Goal: Communication & Community: Ask a question

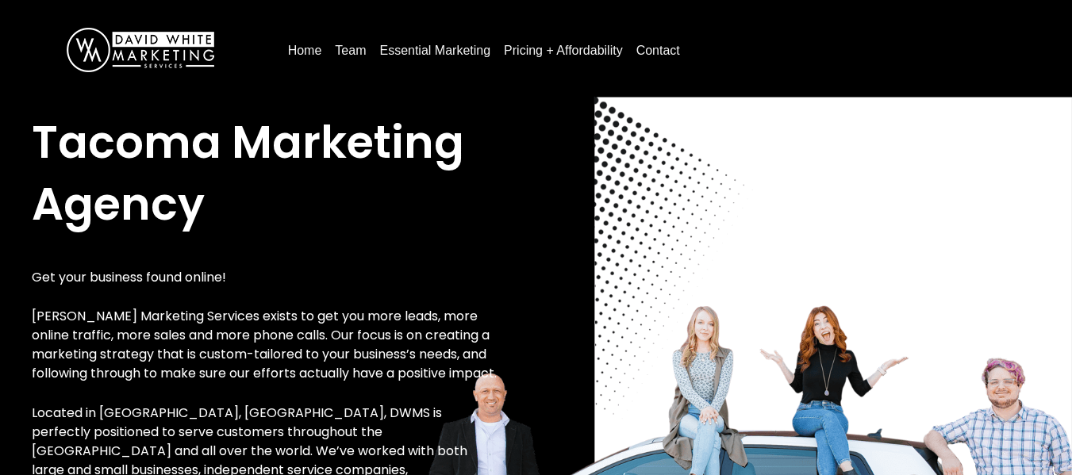
click at [650, 44] on link "Contact" at bounding box center [658, 50] width 56 height 25
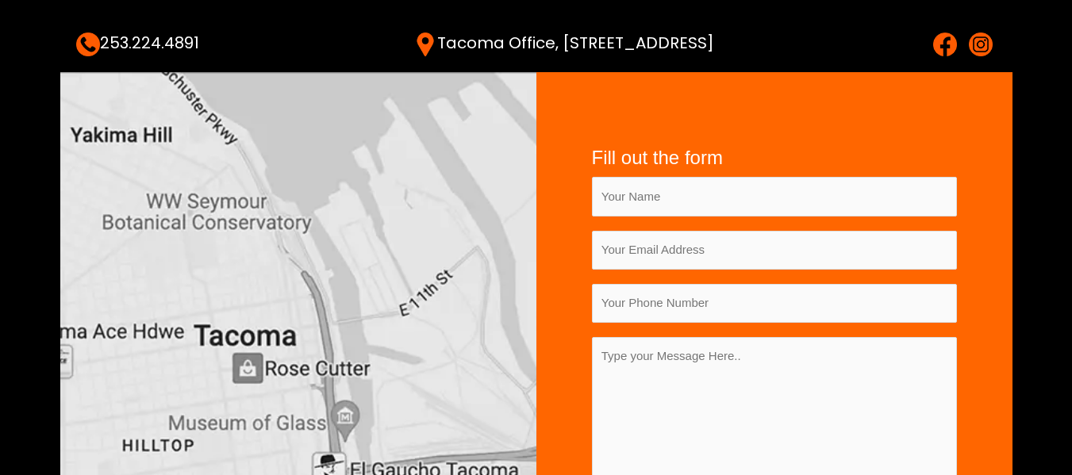
scroll to position [317, 0]
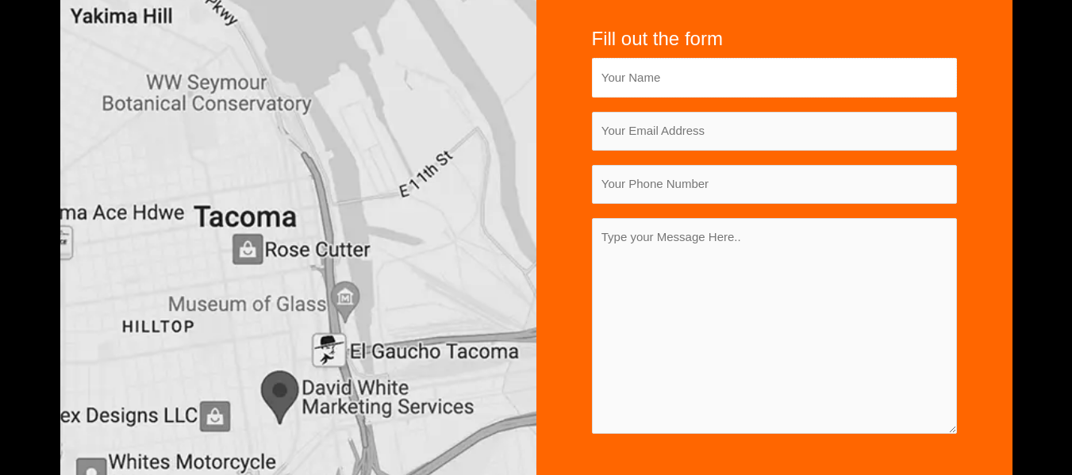
type input "[PERSON_NAME]"
type input "[PERSON_NAME][EMAIL_ADDRESS][DOMAIN_NAME]"
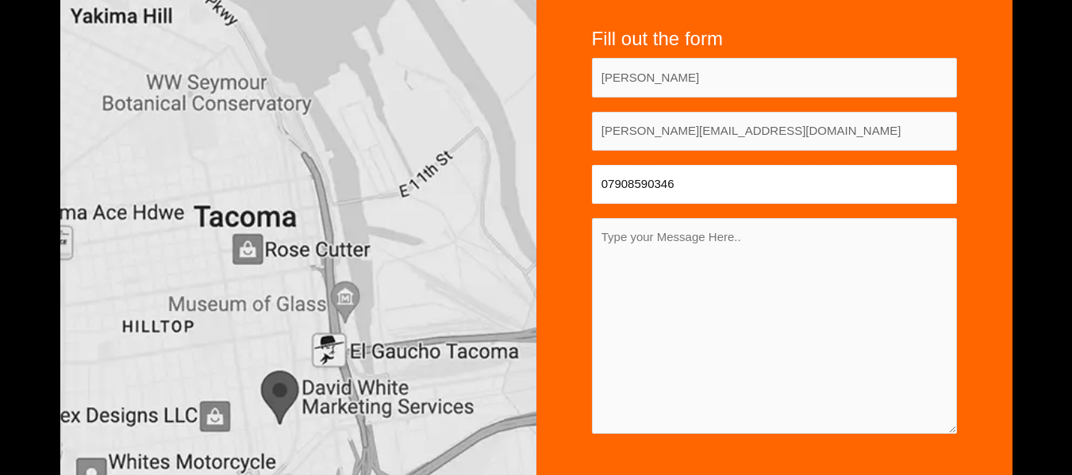
type input "7908590346"
paste textarea "Hello Team, Are you looking to increase your online presence with high-quality …"
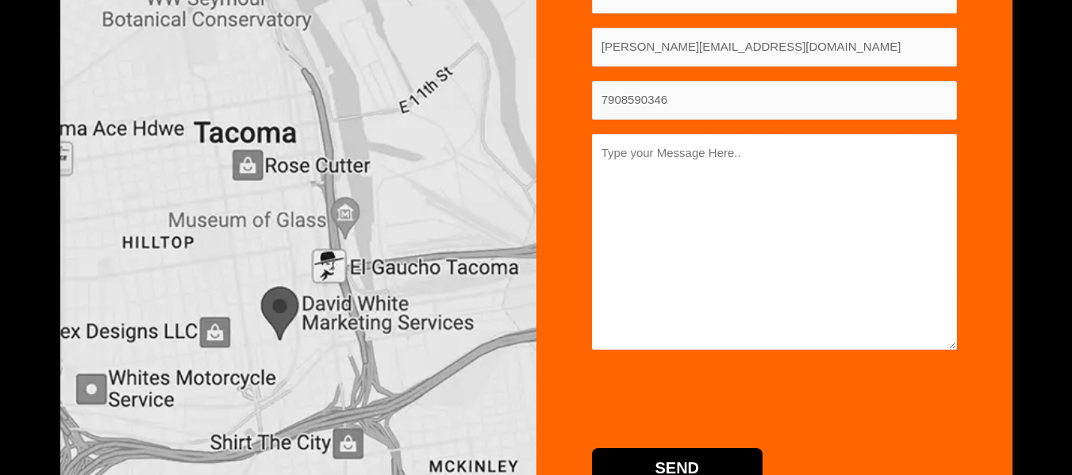
scroll to position [476, 0]
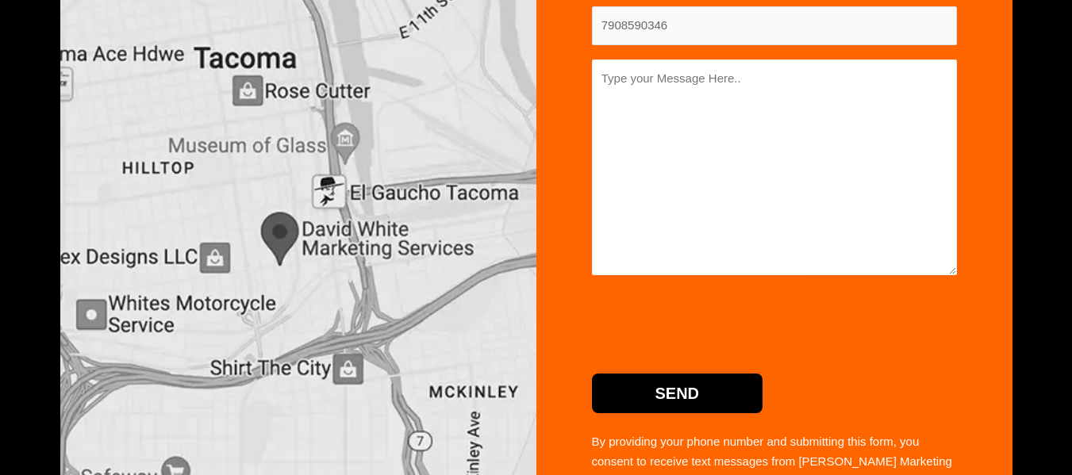
type textarea "Hello Team, Are you looking to increase your online presence with high-quality …"
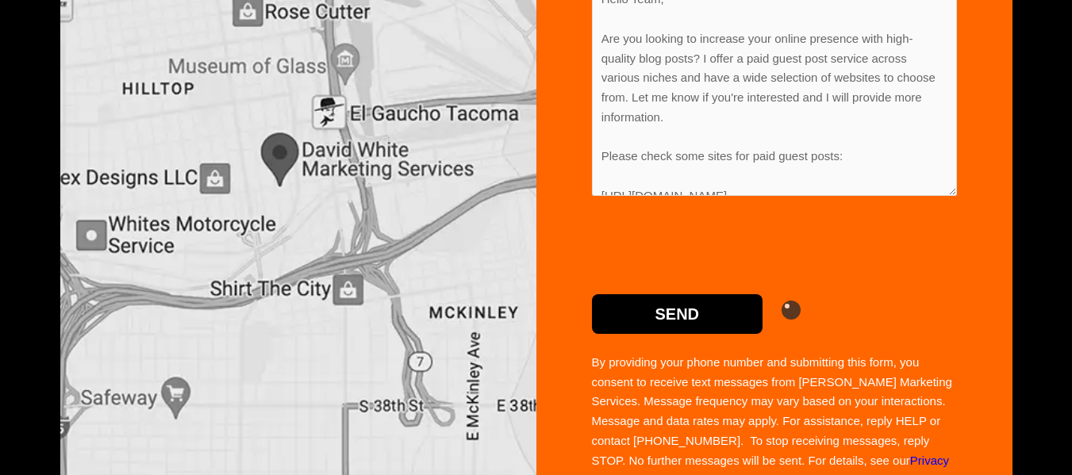
scroll to position [751, 0]
